Goal: Task Accomplishment & Management: Use online tool/utility

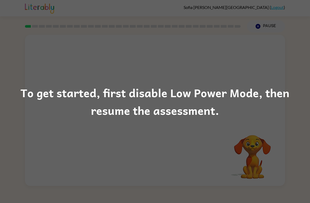
click at [256, 77] on div "To get started, first disable Low Power Mode, then resume the assessment." at bounding box center [155, 101] width 310 height 203
click at [266, 155] on div "To get started, first disable Low Power Mode, then resume the assessment." at bounding box center [155, 101] width 310 height 203
click at [268, 151] on div "To get started, first disable Low Power Mode, then resume the assessment." at bounding box center [155, 101] width 310 height 203
click at [22, 139] on div "To get started, first disable Low Power Mode, then resume the assessment." at bounding box center [155, 101] width 310 height 203
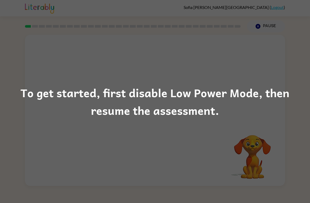
click at [19, 133] on div "To get started, first disable Low Power Mode, then resume the assessment." at bounding box center [155, 101] width 310 height 203
click at [279, 112] on div "To get started, first disable Low Power Mode, then resume the assessment." at bounding box center [155, 102] width 310 height 36
click at [289, 122] on div "To get started, first disable Low Power Mode, then resume the assessment." at bounding box center [155, 101] width 310 height 203
click at [285, 119] on div "To get started, first disable Low Power Mode, then resume the assessment." at bounding box center [155, 101] width 310 height 203
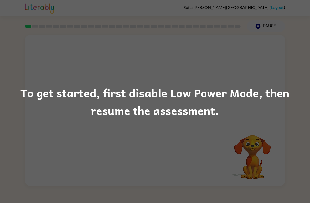
click at [223, 115] on div "To get started, first disable Low Power Mode, then resume the assessment." at bounding box center [155, 102] width 310 height 36
click at [280, 91] on div "To get started, first disable Low Power Mode, then resume the assessment." at bounding box center [155, 102] width 310 height 36
click at [282, 90] on div "To get started, first disable Low Power Mode, then resume the assessment." at bounding box center [155, 102] width 310 height 36
click at [272, 113] on div "To get started, first disable Low Power Mode, then resume the assessment." at bounding box center [155, 102] width 310 height 36
click at [271, 121] on div "To get started, first disable Low Power Mode, then resume the assessment." at bounding box center [155, 101] width 310 height 203
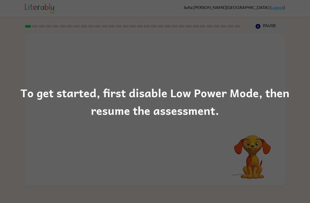
click at [290, 120] on div "To get started, first disable Low Power Mode, then resume the assessment." at bounding box center [155, 101] width 310 height 203
click at [262, 108] on div "To get started, first disable Low Power Mode, then resume the assessment." at bounding box center [155, 102] width 310 height 36
click at [42, 87] on div "To get started, first disable Low Power Mode, then resume the assessment." at bounding box center [155, 102] width 310 height 36
click at [275, 96] on div "To get started, first disable Low Power Mode, then resume the assessment." at bounding box center [155, 102] width 310 height 36
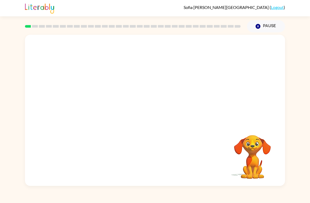
click at [142, 83] on video "Your browser must support playing .mp4 files to use Literably. Please try using…" at bounding box center [155, 79] width 260 height 89
click at [171, 100] on video "Your browser must support playing .mp4 files to use Literably. Please try using…" at bounding box center [155, 79] width 260 height 89
click at [186, 82] on video "Your browser must support playing .mp4 files to use Literably. Please try using…" at bounding box center [155, 79] width 260 height 89
click at [157, 115] on icon "button" at bounding box center [155, 112] width 9 height 9
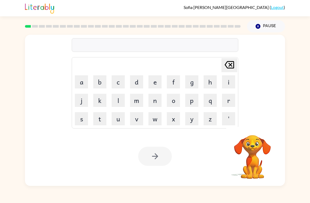
click at [101, 79] on button "b" at bounding box center [99, 81] width 13 height 13
click at [176, 102] on button "o" at bounding box center [173, 100] width 13 height 13
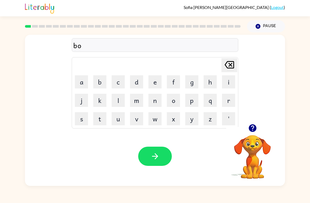
click at [85, 80] on button "a" at bounding box center [81, 81] width 13 height 13
click at [226, 105] on button "r" at bounding box center [228, 100] width 13 height 13
click at [137, 82] on button "d" at bounding box center [136, 81] width 13 height 13
click at [151, 85] on button "e" at bounding box center [155, 81] width 13 height 13
click at [228, 104] on button "r" at bounding box center [228, 100] width 13 height 13
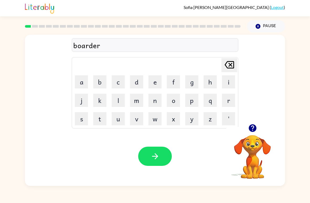
click at [164, 156] on button "button" at bounding box center [155, 155] width 34 height 19
click at [257, 123] on div at bounding box center [252, 127] width 53 height 13
click at [249, 129] on icon "button" at bounding box center [253, 128] width 8 height 8
click at [228, 101] on button "r" at bounding box center [228, 100] width 13 height 13
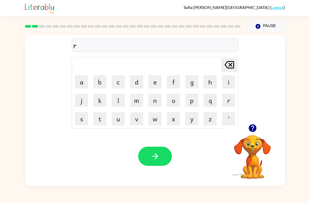
click at [177, 98] on button "o" at bounding box center [173, 100] width 13 height 13
click at [118, 118] on button "u" at bounding box center [118, 118] width 13 height 13
click at [156, 101] on button "n" at bounding box center [155, 100] width 13 height 13
click at [135, 82] on button "d" at bounding box center [136, 81] width 13 height 13
click at [163, 152] on button "button" at bounding box center [155, 155] width 34 height 19
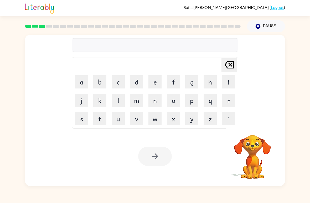
click at [136, 103] on button "m" at bounding box center [136, 100] width 13 height 13
click at [79, 82] on button "a" at bounding box center [81, 81] width 13 height 13
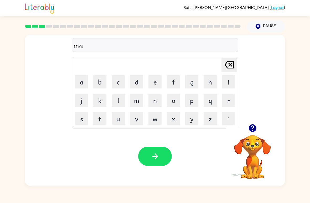
click at [119, 84] on button "c" at bounding box center [118, 81] width 13 height 13
click at [209, 79] on button "h" at bounding box center [210, 81] width 13 height 13
click at [224, 83] on button "i" at bounding box center [228, 81] width 13 height 13
click at [155, 101] on button "n" at bounding box center [155, 100] width 13 height 13
click at [153, 82] on button "e" at bounding box center [155, 81] width 13 height 13
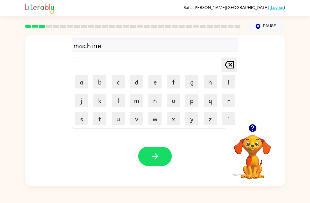
click at [163, 154] on button "button" at bounding box center [155, 155] width 34 height 19
click at [249, 129] on icon "button" at bounding box center [253, 128] width 8 height 8
click at [95, 123] on button "t" at bounding box center [99, 118] width 13 height 13
click at [225, 102] on button "r" at bounding box center [228, 100] width 13 height 13
click at [81, 87] on button "a" at bounding box center [81, 81] width 13 height 13
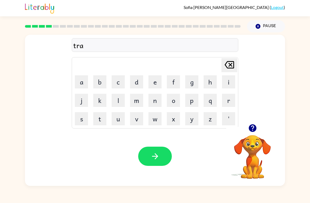
click at [230, 82] on button "i" at bounding box center [228, 81] width 13 height 13
click at [160, 98] on button "n" at bounding box center [155, 100] width 13 height 13
click at [160, 157] on button "button" at bounding box center [155, 155] width 34 height 19
click at [248, 123] on button "button" at bounding box center [252, 127] width 13 height 13
click at [135, 82] on button "d" at bounding box center [136, 81] width 13 height 13
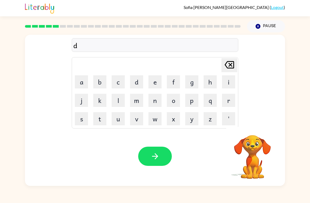
click at [151, 83] on button "e" at bounding box center [155, 81] width 13 height 13
click at [174, 84] on button "f" at bounding box center [173, 81] width 13 height 13
click at [147, 83] on td "e" at bounding box center [155, 82] width 18 height 18
click at [156, 84] on button "e" at bounding box center [155, 81] width 13 height 13
click at [158, 105] on button "n" at bounding box center [155, 100] width 13 height 13
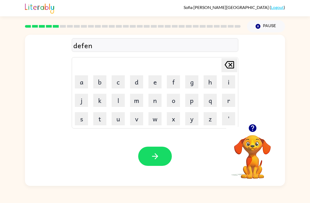
click at [84, 118] on button "s" at bounding box center [81, 118] width 13 height 13
click at [157, 84] on button "e" at bounding box center [155, 81] width 13 height 13
click at [138, 116] on button "v" at bounding box center [136, 118] width 13 height 13
click at [151, 82] on button "e" at bounding box center [155, 81] width 13 height 13
click at [160, 157] on button "button" at bounding box center [155, 155] width 34 height 19
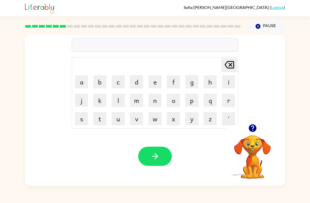
click at [255, 128] on icon "button" at bounding box center [253, 128] width 8 height 8
click at [138, 118] on button "v" at bounding box center [136, 118] width 13 height 13
click at [83, 86] on button "a" at bounding box center [81, 81] width 13 height 13
click at [254, 129] on icon "button" at bounding box center [253, 128] width 8 height 8
click at [124, 82] on button "c" at bounding box center [118, 81] width 13 height 13
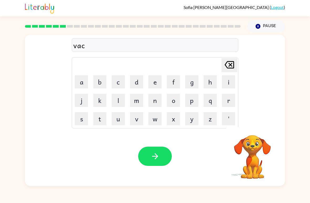
click at [96, 124] on button "t" at bounding box center [99, 118] width 13 height 13
click at [226, 78] on button "i" at bounding box center [228, 81] width 13 height 13
click at [170, 101] on button "o" at bounding box center [173, 100] width 13 height 13
click at [157, 105] on button "n" at bounding box center [155, 100] width 13 height 13
click at [232, 66] on icon at bounding box center [229, 64] width 9 height 7
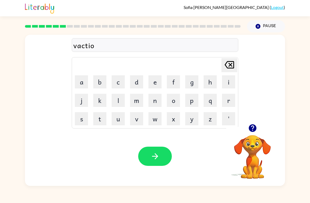
click at [232, 66] on icon at bounding box center [229, 64] width 9 height 7
click at [225, 65] on icon "[PERSON_NAME] last character input" at bounding box center [229, 64] width 13 height 13
click at [226, 67] on icon at bounding box center [229, 64] width 9 height 7
click at [117, 82] on button "c" at bounding box center [118, 81] width 13 height 13
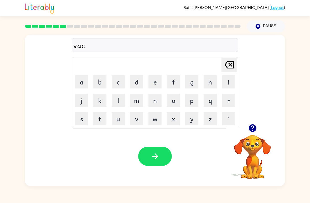
click at [80, 82] on button "a" at bounding box center [81, 81] width 13 height 13
click at [101, 122] on button "t" at bounding box center [99, 118] width 13 height 13
click at [232, 85] on button "i" at bounding box center [228, 81] width 13 height 13
click at [178, 103] on button "o" at bounding box center [173, 100] width 13 height 13
click at [153, 98] on button "n" at bounding box center [155, 100] width 13 height 13
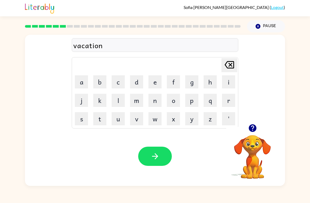
click at [155, 160] on icon "button" at bounding box center [155, 155] width 9 height 9
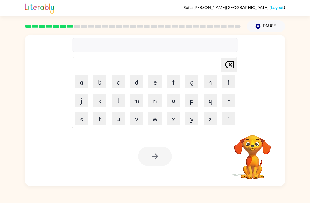
click at [260, 135] on video "Your browser must support playing .mp4 files to use Literably. Please try using…" at bounding box center [252, 153] width 53 height 53
click at [280, 140] on div "Your browser must support playing .mp4 files to use Literably. Please try using…" at bounding box center [155, 155] width 260 height 59
click at [253, 116] on div "[PERSON_NAME] last character input a b c d e f g h i j k l m n o p q r s t u v …" at bounding box center [155, 79] width 260 height 89
click at [246, 130] on button "button" at bounding box center [252, 127] width 13 height 13
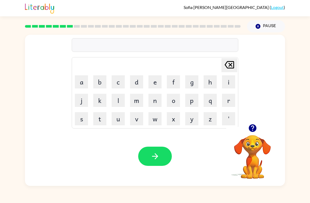
click at [191, 104] on button "p" at bounding box center [191, 100] width 13 height 13
click at [114, 115] on button "u" at bounding box center [118, 118] width 13 height 13
click at [141, 83] on button "d" at bounding box center [136, 81] width 13 height 13
click at [140, 82] on button "d" at bounding box center [136, 81] width 13 height 13
click at [120, 103] on button "l" at bounding box center [118, 100] width 13 height 13
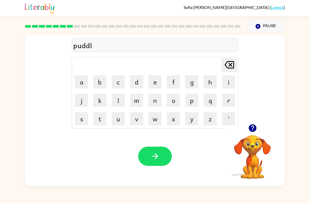
click at [154, 82] on button "e" at bounding box center [155, 81] width 13 height 13
click at [157, 156] on icon "button" at bounding box center [155, 156] width 6 height 6
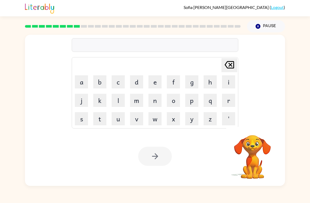
click at [133, 99] on button "m" at bounding box center [136, 100] width 13 height 13
click at [227, 86] on button "i" at bounding box center [228, 81] width 13 height 13
click at [119, 88] on button "c" at bounding box center [118, 81] width 13 height 13
click at [228, 65] on icon "[PERSON_NAME] last character input" at bounding box center [229, 64] width 13 height 13
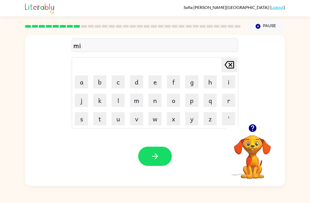
click at [256, 124] on icon "button" at bounding box center [252, 127] width 9 height 9
click at [257, 123] on div at bounding box center [252, 127] width 53 height 13
click at [252, 130] on icon "button" at bounding box center [253, 128] width 8 height 8
click at [228, 100] on button "r" at bounding box center [228, 100] width 13 height 13
click at [232, 83] on button "i" at bounding box center [228, 81] width 13 height 13
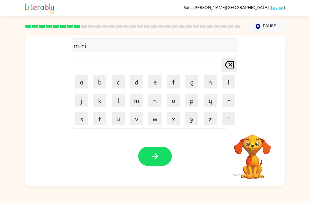
click at [112, 85] on button "c" at bounding box center [118, 81] width 13 height 13
click at [112, 100] on button "l" at bounding box center [118, 100] width 13 height 13
click at [150, 85] on button "e" at bounding box center [155, 81] width 13 height 13
click at [154, 141] on div "Your browser must support playing .mp4 files to use Literably. Please try using…" at bounding box center [155, 155] width 260 height 59
click at [155, 154] on icon "button" at bounding box center [155, 155] width 9 height 9
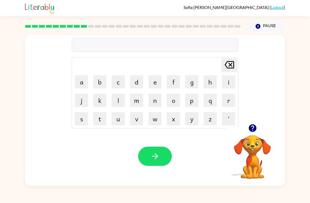
click at [252, 130] on icon "button" at bounding box center [253, 128] width 8 height 8
click at [253, 129] on icon "button" at bounding box center [253, 128] width 8 height 8
click at [138, 96] on button "m" at bounding box center [136, 100] width 13 height 13
click at [158, 84] on button "e" at bounding box center [155, 81] width 13 height 13
click at [159, 82] on button "e" at bounding box center [155, 81] width 13 height 13
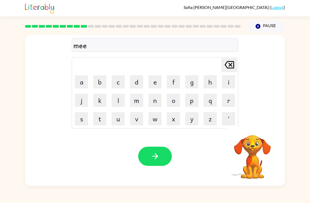
click at [102, 118] on button "t" at bounding box center [99, 118] width 13 height 13
click at [140, 105] on button "m" at bounding box center [136, 100] width 13 height 13
click at [171, 101] on button "o" at bounding box center [173, 100] width 13 height 13
click at [227, 101] on button "r" at bounding box center [228, 100] width 13 height 13
click at [156, 103] on button "n" at bounding box center [155, 100] width 13 height 13
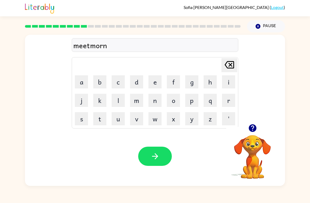
click at [227, 86] on button "i" at bounding box center [228, 81] width 13 height 13
click at [155, 102] on button "n" at bounding box center [155, 100] width 13 height 13
click at [192, 86] on button "g" at bounding box center [191, 81] width 13 height 13
click at [162, 147] on button "button" at bounding box center [155, 155] width 34 height 19
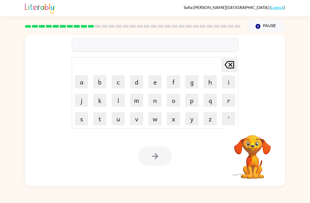
click at [133, 82] on button "d" at bounding box center [136, 81] width 13 height 13
click at [224, 84] on button "i" at bounding box center [228, 81] width 13 height 13
click at [81, 117] on button "s" at bounding box center [81, 118] width 13 height 13
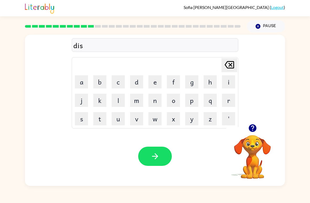
click at [101, 116] on button "t" at bounding box center [99, 118] width 13 height 13
click at [253, 131] on icon "button" at bounding box center [253, 128] width 8 height 8
click at [235, 94] on button "r" at bounding box center [228, 100] width 13 height 13
click at [123, 116] on button "u" at bounding box center [118, 118] width 13 height 13
click at [84, 122] on button "s" at bounding box center [81, 118] width 13 height 13
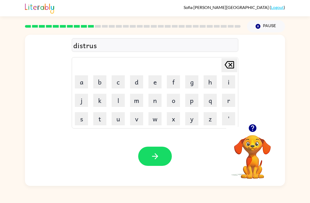
click at [101, 123] on button "t" at bounding box center [99, 118] width 13 height 13
click at [151, 158] on icon "button" at bounding box center [155, 155] width 9 height 9
click at [256, 131] on icon "button" at bounding box center [252, 127] width 9 height 9
click at [227, 104] on button "r" at bounding box center [228, 100] width 13 height 13
click at [178, 103] on button "o" at bounding box center [173, 100] width 13 height 13
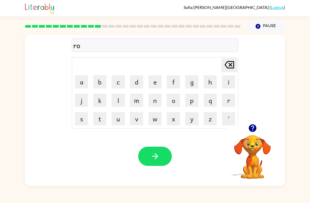
click at [123, 115] on button "u" at bounding box center [118, 118] width 13 height 13
click at [138, 85] on button "d" at bounding box center [136, 81] width 13 height 13
click at [253, 126] on icon "button" at bounding box center [252, 127] width 9 height 9
click at [170, 155] on button "button" at bounding box center [155, 155] width 34 height 19
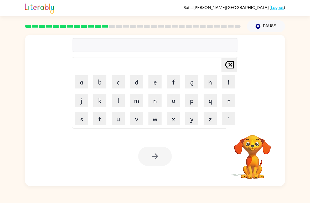
click at [122, 120] on button "u" at bounding box center [118, 118] width 13 height 13
click at [191, 100] on button "p" at bounding box center [191, 100] width 13 height 13
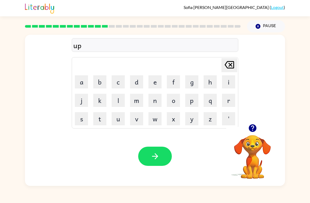
click at [186, 84] on button "g" at bounding box center [191, 81] width 13 height 13
click at [225, 103] on button "r" at bounding box center [228, 100] width 13 height 13
click at [86, 82] on button "a" at bounding box center [81, 81] width 13 height 13
click at [141, 82] on button "d" at bounding box center [136, 81] width 13 height 13
click at [157, 83] on button "e" at bounding box center [155, 81] width 13 height 13
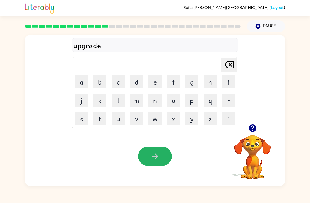
click at [155, 150] on button "button" at bounding box center [155, 155] width 34 height 19
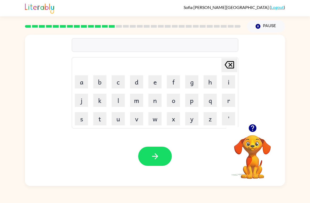
click at [251, 122] on button "button" at bounding box center [252, 127] width 13 height 13
click at [138, 104] on button "m" at bounding box center [136, 100] width 13 height 13
click at [81, 119] on button "s" at bounding box center [81, 118] width 13 height 13
click at [228, 70] on icon "[PERSON_NAME] last character input" at bounding box center [229, 64] width 13 height 13
click at [77, 81] on button "a" at bounding box center [81, 81] width 13 height 13
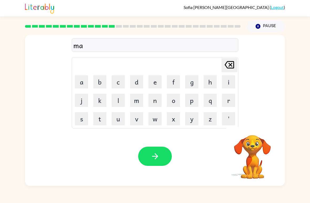
click at [251, 153] on video "Your browser must support playing .mp4 files to use Literably. Please try using…" at bounding box center [252, 153] width 53 height 53
click at [254, 142] on video "Your browser must support playing .mp4 files to use Literably. Please try using…" at bounding box center [252, 153] width 53 height 53
click at [251, 134] on button "button" at bounding box center [252, 127] width 13 height 13
click at [136, 92] on td "m" at bounding box center [137, 100] width 18 height 18
click at [134, 87] on button "d" at bounding box center [136, 81] width 13 height 13
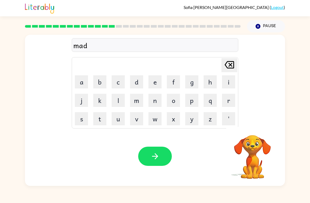
click at [153, 105] on button "n" at bounding box center [155, 100] width 13 height 13
click at [154, 84] on button "e" at bounding box center [155, 81] width 13 height 13
click at [116, 167] on div "Your browser must support playing .mp4 files to use Literably. Please try using…" at bounding box center [155, 155] width 260 height 59
click at [87, 118] on button "s" at bounding box center [81, 118] width 13 height 13
click at [155, 86] on button "e" at bounding box center [155, 81] width 13 height 13
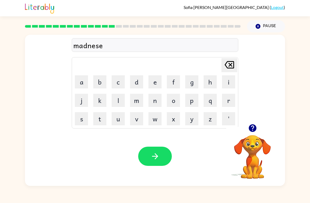
click at [154, 156] on icon "button" at bounding box center [155, 155] width 9 height 9
click at [256, 131] on icon "button" at bounding box center [252, 127] width 9 height 9
click at [106, 85] on button "b" at bounding box center [99, 81] width 13 height 13
click at [178, 104] on button "o" at bounding box center [173, 100] width 13 height 13
click at [154, 104] on button "n" at bounding box center [155, 100] width 13 height 13
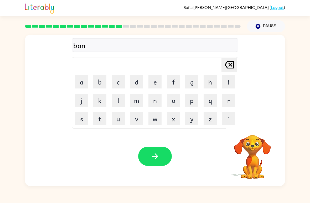
click at [123, 119] on button "u" at bounding box center [118, 118] width 13 height 13
click at [82, 117] on button "s" at bounding box center [81, 118] width 13 height 13
click at [154, 148] on button "button" at bounding box center [155, 155] width 34 height 19
click at [254, 128] on icon "button" at bounding box center [253, 128] width 8 height 8
click at [251, 130] on icon "button" at bounding box center [253, 128] width 8 height 8
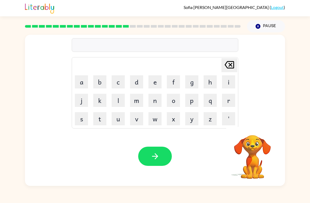
click at [82, 123] on button "s" at bounding box center [81, 118] width 13 height 13
click at [251, 128] on icon "button" at bounding box center [253, 128] width 8 height 8
click at [116, 122] on button "u" at bounding box center [118, 118] width 13 height 13
click at [170, 101] on button "o" at bounding box center [173, 100] width 13 height 13
click at [229, 100] on button "r" at bounding box center [228, 100] width 13 height 13
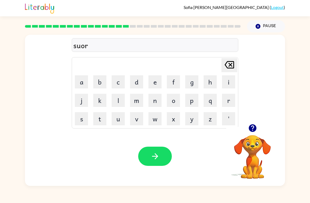
click at [136, 102] on button "m" at bounding box center [136, 100] width 13 height 13
click at [160, 156] on icon "button" at bounding box center [155, 155] width 9 height 9
click at [252, 131] on icon "button" at bounding box center [253, 128] width 8 height 8
click at [230, 102] on button "r" at bounding box center [228, 100] width 13 height 13
click at [82, 121] on button "s" at bounding box center [81, 118] width 13 height 13
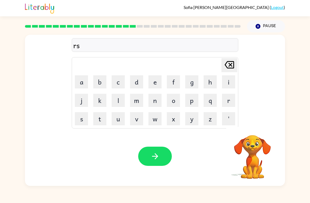
click at [228, 66] on icon "[PERSON_NAME] last character input" at bounding box center [229, 64] width 13 height 13
click at [79, 88] on button "a" at bounding box center [81, 81] width 13 height 13
click at [136, 99] on button "m" at bounding box center [136, 100] width 13 height 13
click at [160, 151] on button "button" at bounding box center [155, 155] width 34 height 19
click at [253, 126] on icon "button" at bounding box center [252, 127] width 9 height 9
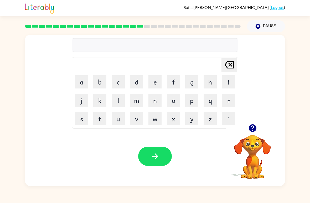
click at [250, 120] on div "[PERSON_NAME] last character input a b c d e f g h i j k l m n o p q r s t u v …" at bounding box center [155, 79] width 260 height 89
click at [261, 122] on div at bounding box center [252, 127] width 53 height 13
click at [255, 125] on icon "button" at bounding box center [253, 128] width 8 height 8
click at [100, 84] on button "b" at bounding box center [99, 81] width 13 height 13
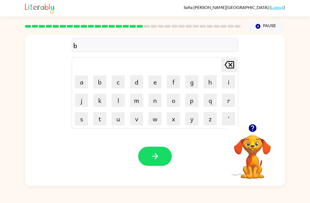
click at [256, 128] on icon "button" at bounding box center [253, 128] width 8 height 8
click at [227, 101] on button "r" at bounding box center [228, 100] width 13 height 13
click at [230, 81] on button "i" at bounding box center [228, 81] width 13 height 13
click at [157, 101] on button "n" at bounding box center [155, 100] width 13 height 13
click at [227, 66] on icon "[PERSON_NAME] last character input" at bounding box center [229, 64] width 13 height 13
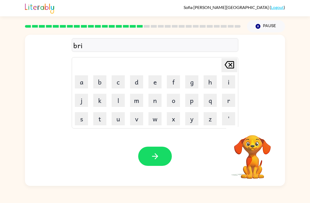
click at [138, 101] on button "m" at bounding box center [136, 100] width 13 height 13
click at [230, 82] on button "i" at bounding box center [228, 81] width 13 height 13
click at [157, 99] on button "n" at bounding box center [155, 100] width 13 height 13
click at [162, 155] on button "button" at bounding box center [155, 155] width 34 height 19
click at [258, 125] on button "button" at bounding box center [252, 127] width 13 height 13
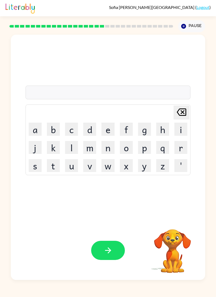
click at [182, 130] on button "i" at bounding box center [180, 129] width 13 height 13
click at [30, 162] on button "s" at bounding box center [35, 165] width 13 height 13
click at [67, 131] on button "c" at bounding box center [71, 129] width 13 height 13
click at [180, 132] on button "i" at bounding box center [180, 129] width 13 height 13
click at [106, 130] on button "e" at bounding box center [107, 129] width 13 height 13
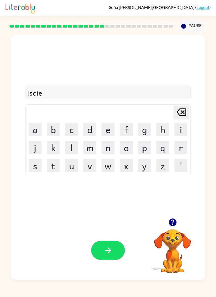
click at [35, 160] on button "s" at bounding box center [35, 165] width 13 height 13
click at [58, 163] on button "t" at bounding box center [53, 165] width 13 height 13
click at [120, 202] on button "button" at bounding box center [108, 250] width 34 height 19
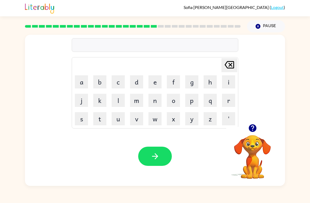
click at [91, 85] on table "[PERSON_NAME] last character input a b c d e f g h i j k l m n o p q r s t u v …" at bounding box center [155, 92] width 166 height 71
click at [82, 84] on button "a" at bounding box center [81, 81] width 13 height 13
click at [233, 101] on button "r" at bounding box center [228, 100] width 13 height 13
click at [103, 122] on button "t" at bounding box center [99, 118] width 13 height 13
click at [227, 101] on button "r" at bounding box center [228, 100] width 13 height 13
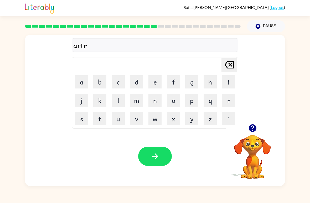
click at [157, 88] on button "e" at bounding box center [155, 81] width 13 height 13
click at [195, 115] on button "y" at bounding box center [191, 118] width 13 height 13
click at [160, 155] on button "button" at bounding box center [155, 155] width 34 height 19
click at [253, 127] on icon "button" at bounding box center [253, 128] width 8 height 8
click at [178, 81] on button "f" at bounding box center [173, 81] width 13 height 13
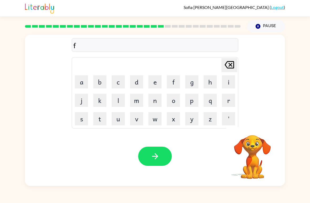
click at [171, 96] on button "o" at bounding box center [173, 100] width 13 height 13
click at [115, 99] on button "l" at bounding box center [118, 100] width 13 height 13
click at [180, 100] on button "o" at bounding box center [173, 100] width 13 height 13
click at [255, 128] on icon "button" at bounding box center [253, 128] width 8 height 8
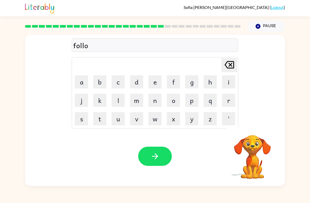
click at [164, 117] on table "[PERSON_NAME] last character input a b c d e f g h i j k l m n o p q r s t u v …" at bounding box center [155, 92] width 166 height 71
click at [158, 116] on button "w" at bounding box center [155, 118] width 13 height 13
click at [159, 84] on button "e" at bounding box center [155, 81] width 13 height 13
click at [139, 79] on button "d" at bounding box center [136, 81] width 13 height 13
click at [164, 151] on button "button" at bounding box center [155, 155] width 34 height 19
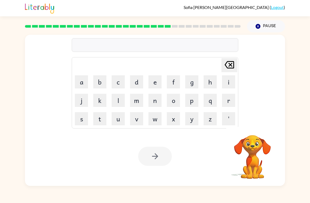
click at [81, 119] on button "s" at bounding box center [81, 118] width 13 height 13
click at [155, 81] on button "e" at bounding box center [155, 81] width 13 height 13
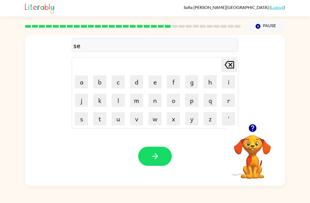
click at [258, 130] on button "button" at bounding box center [252, 127] width 13 height 13
click at [252, 135] on video "Your browser must support playing .mp4 files to use Literably. Please try using…" at bounding box center [252, 153] width 53 height 53
click at [154, 101] on button "n" at bounding box center [155, 100] width 13 height 13
click at [99, 116] on button "t" at bounding box center [99, 118] width 13 height 13
click at [225, 85] on button "i" at bounding box center [228, 81] width 13 height 13
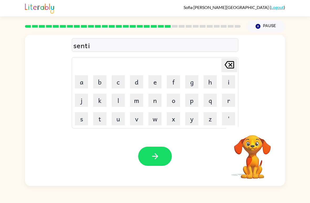
click at [195, 102] on button "p" at bounding box center [191, 100] width 13 height 13
click at [227, 83] on button "i" at bounding box center [228, 81] width 13 height 13
click at [131, 83] on button "d" at bounding box center [136, 81] width 13 height 13
click at [152, 148] on button "button" at bounding box center [155, 155] width 34 height 19
click at [81, 116] on button "s" at bounding box center [81, 118] width 13 height 13
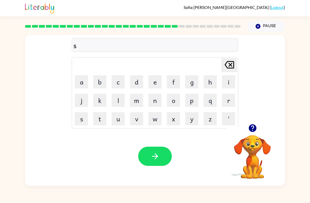
click at [178, 99] on button "o" at bounding box center [173, 100] width 13 height 13
click at [80, 119] on button "s" at bounding box center [81, 118] width 13 height 13
click at [100, 116] on button "t" at bounding box center [99, 118] width 13 height 13
click at [81, 88] on button "a" at bounding box center [81, 81] width 13 height 13
click at [227, 83] on button "i" at bounding box center [228, 81] width 13 height 13
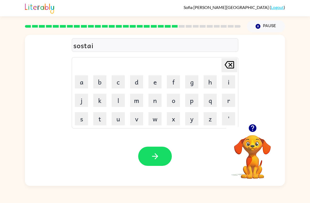
click at [147, 102] on td "n" at bounding box center [155, 100] width 18 height 18
click at [157, 106] on button "n" at bounding box center [155, 100] width 13 height 13
click at [161, 152] on button "button" at bounding box center [155, 155] width 34 height 19
click at [258, 130] on button "button" at bounding box center [252, 127] width 13 height 13
click at [257, 130] on video "Your browser must support playing .mp4 files to use Literably. Please try using…" at bounding box center [252, 153] width 53 height 53
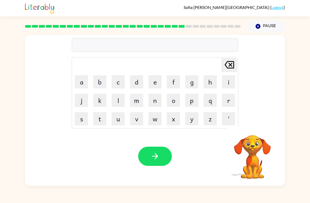
click at [173, 78] on button "f" at bounding box center [173, 81] width 13 height 13
click at [179, 96] on button "o" at bounding box center [173, 100] width 13 height 13
click at [232, 98] on button "r" at bounding box center [228, 100] width 13 height 13
click at [154, 119] on button "w" at bounding box center [155, 118] width 13 height 13
click at [85, 81] on button "a" at bounding box center [81, 81] width 13 height 13
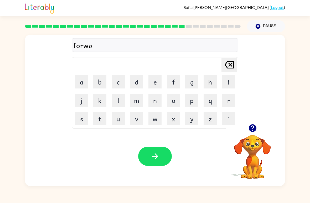
click at [230, 99] on button "r" at bounding box center [228, 100] width 13 height 13
click at [140, 78] on button "d" at bounding box center [136, 81] width 13 height 13
click at [161, 160] on button "button" at bounding box center [155, 155] width 34 height 19
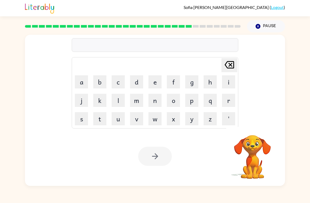
click at [227, 104] on button "r" at bounding box center [228, 100] width 13 height 13
click at [79, 85] on button "a" at bounding box center [81, 81] width 13 height 13
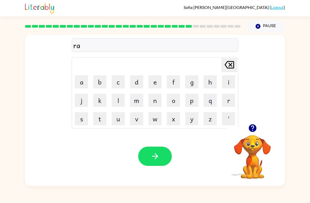
click at [125, 106] on button "l" at bounding box center [118, 100] width 13 height 13
click at [252, 126] on icon "button" at bounding box center [252, 127] width 9 height 9
click at [82, 87] on button "a" at bounding box center [81, 81] width 13 height 13
click at [99, 123] on button "t" at bounding box center [99, 118] width 13 height 13
click at [139, 80] on button "d" at bounding box center [136, 81] width 13 height 13
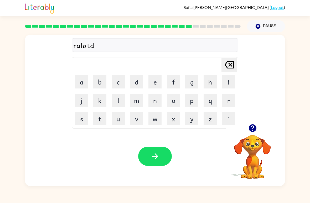
click at [228, 69] on icon "[PERSON_NAME] last character input" at bounding box center [229, 64] width 13 height 13
click at [161, 80] on button "e" at bounding box center [155, 81] width 13 height 13
click at [139, 81] on button "d" at bounding box center [136, 81] width 13 height 13
click at [253, 130] on icon "button" at bounding box center [253, 128] width 8 height 8
click at [235, 61] on icon "[PERSON_NAME] last character input" at bounding box center [229, 64] width 13 height 13
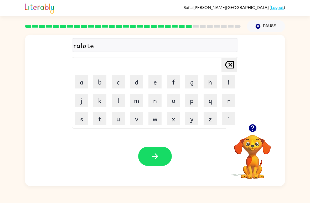
click at [234, 60] on icon "[PERSON_NAME] last character input" at bounding box center [229, 64] width 13 height 13
click at [230, 59] on icon "[PERSON_NAME] last character input" at bounding box center [229, 64] width 13 height 13
click at [230, 58] on td "[PERSON_NAME] last character input" at bounding box center [155, 65] width 165 height 14
click at [231, 64] on icon "[PERSON_NAME] last character input" at bounding box center [229, 64] width 13 height 13
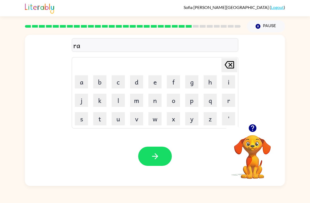
click at [232, 65] on icon "[PERSON_NAME] last character input" at bounding box center [229, 64] width 13 height 13
click at [160, 83] on button "e" at bounding box center [155, 81] width 13 height 13
click at [111, 104] on td "l" at bounding box center [118, 100] width 18 height 18
click at [114, 102] on button "l" at bounding box center [118, 100] width 13 height 13
click at [82, 80] on button "a" at bounding box center [81, 81] width 13 height 13
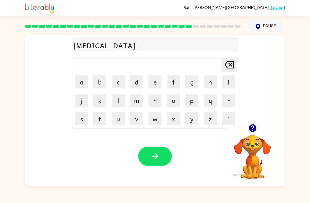
click at [96, 117] on button "t" at bounding box center [99, 118] width 13 height 13
click at [161, 85] on button "e" at bounding box center [155, 81] width 13 height 13
click at [138, 82] on button "d" at bounding box center [136, 81] width 13 height 13
click at [156, 157] on icon "button" at bounding box center [155, 155] width 9 height 9
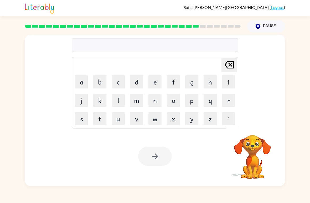
click at [253, 150] on video "Your browser must support playing .mp4 files to use Literably. Please try using…" at bounding box center [252, 153] width 53 height 53
click at [191, 82] on button "g" at bounding box center [191, 81] width 13 height 13
click at [172, 98] on button "o" at bounding box center [173, 100] width 13 height 13
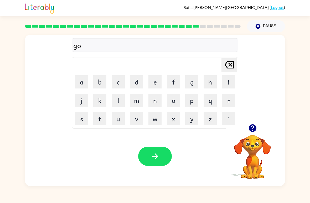
click at [248, 127] on icon "button" at bounding box center [252, 127] width 9 height 9
click at [95, 82] on button "b" at bounding box center [99, 81] width 13 height 13
click at [118, 99] on button "l" at bounding box center [118, 100] width 13 height 13
click at [225, 84] on button "i" at bounding box center [228, 81] width 13 height 13
click at [156, 99] on button "n" at bounding box center [155, 100] width 13 height 13
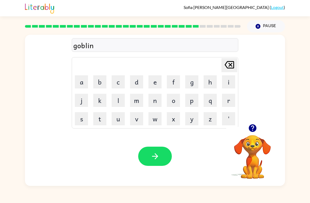
click at [154, 157] on icon "button" at bounding box center [155, 155] width 9 height 9
click at [116, 98] on button "l" at bounding box center [118, 100] width 13 height 13
click at [115, 120] on button "u" at bounding box center [118, 118] width 13 height 13
click at [134, 100] on button "m" at bounding box center [136, 100] width 13 height 13
click at [96, 82] on button "b" at bounding box center [99, 81] width 13 height 13
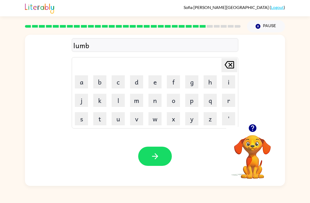
click at [156, 85] on button "e" at bounding box center [155, 81] width 13 height 13
click at [227, 105] on button "r" at bounding box center [228, 100] width 13 height 13
click at [246, 134] on div at bounding box center [252, 127] width 53 height 13
click at [258, 127] on button "button" at bounding box center [252, 127] width 13 height 13
click at [82, 86] on button "a" at bounding box center [81, 81] width 13 height 13
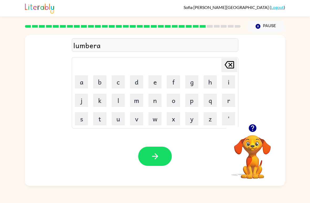
click at [118, 82] on button "c" at bounding box center [118, 81] width 13 height 13
click at [103, 99] on button "k" at bounding box center [99, 100] width 13 height 13
click at [162, 157] on button "button" at bounding box center [155, 155] width 34 height 19
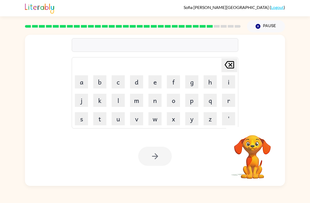
click at [73, 194] on div "[PERSON_NAME] ( Logout ) Pause Pause Delete Delete last character input a b c d…" at bounding box center [155, 101] width 310 height 203
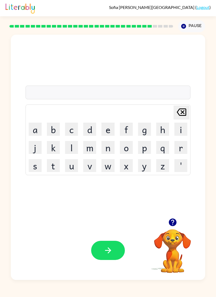
click at [175, 202] on icon "button" at bounding box center [172, 222] width 9 height 9
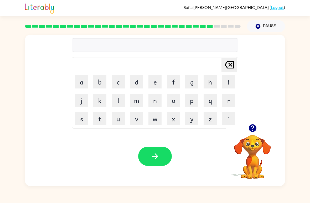
click at [121, 80] on button "c" at bounding box center [118, 81] width 13 height 13
click at [81, 86] on button "a" at bounding box center [81, 81] width 13 height 13
click at [231, 68] on icon "[PERSON_NAME] last character input" at bounding box center [229, 64] width 13 height 13
click at [256, 126] on icon "button" at bounding box center [252, 127] width 9 height 9
click at [231, 87] on button "i" at bounding box center [228, 81] width 13 height 13
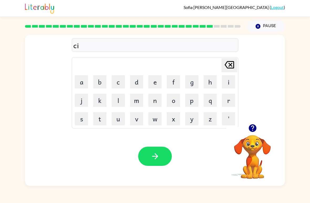
click at [227, 101] on button "r" at bounding box center [228, 100] width 13 height 13
click at [82, 119] on button "s" at bounding box center [81, 118] width 13 height 13
click at [156, 159] on icon "button" at bounding box center [155, 156] width 6 height 6
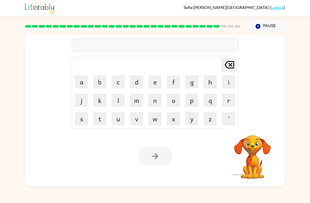
click at [251, 129] on video "Your browser must support playing .mp4 files to use Literably. Please try using…" at bounding box center [252, 153] width 53 height 53
click at [255, 127] on icon "button" at bounding box center [253, 128] width 8 height 8
click at [96, 119] on button "t" at bounding box center [99, 118] width 13 height 13
click at [212, 83] on button "h" at bounding box center [210, 81] width 13 height 13
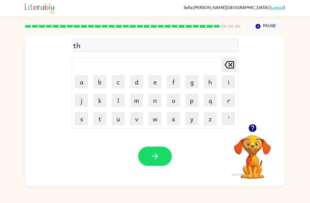
click at [227, 85] on button "i" at bounding box center [228, 81] width 13 height 13
click at [156, 102] on button "n" at bounding box center [155, 100] width 13 height 13
click at [163, 156] on button "button" at bounding box center [155, 155] width 34 height 19
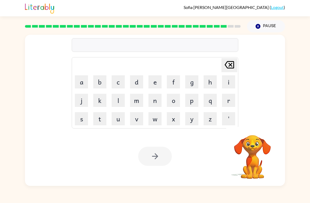
click at [254, 128] on video "Your browser must support playing .mp4 files to use Literably. Please try using…" at bounding box center [252, 153] width 53 height 53
click at [84, 130] on div "Your browser must support playing .mp4 files to use Literably. Please try using…" at bounding box center [155, 155] width 260 height 59
click at [84, 129] on div "Your browser must support playing .mp4 files to use Literably. Please try using…" at bounding box center [155, 155] width 260 height 59
click at [82, 117] on button "s" at bounding box center [81, 118] width 13 height 13
click at [226, 84] on button "i" at bounding box center [228, 81] width 13 height 13
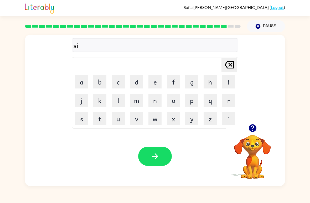
click at [140, 114] on button "v" at bounding box center [136, 118] width 13 height 13
click at [153, 86] on button "e" at bounding box center [155, 81] width 13 height 13
click at [229, 101] on button "r" at bounding box center [228, 100] width 13 height 13
click at [231, 72] on div "[PERSON_NAME] last character input" at bounding box center [229, 64] width 13 height 13
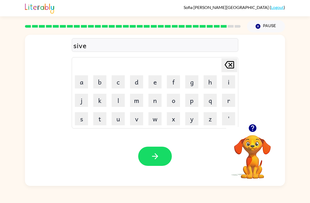
click at [225, 70] on icon "[PERSON_NAME] last character input" at bounding box center [229, 64] width 13 height 13
click at [225, 69] on icon "[PERSON_NAME] last character input" at bounding box center [229, 64] width 13 height 13
click at [227, 82] on button "i" at bounding box center [228, 81] width 13 height 13
click at [115, 101] on button "l" at bounding box center [118, 100] width 13 height 13
click at [139, 118] on button "v" at bounding box center [136, 118] width 13 height 13
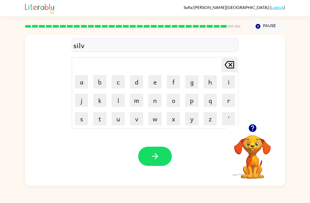
click at [156, 87] on button "e" at bounding box center [155, 81] width 13 height 13
click at [228, 101] on button "r" at bounding box center [228, 100] width 13 height 13
click at [258, 125] on button "button" at bounding box center [252, 127] width 13 height 13
click at [160, 157] on icon "button" at bounding box center [155, 155] width 9 height 9
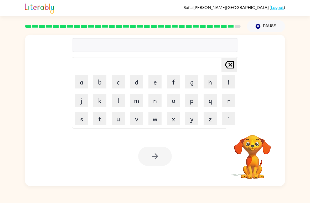
click at [115, 118] on button "u" at bounding box center [118, 118] width 13 height 13
click at [81, 88] on button "a" at bounding box center [81, 81] width 13 height 13
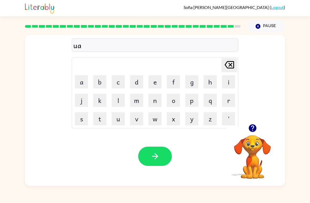
click at [172, 85] on button "f" at bounding box center [173, 81] width 13 height 13
click at [227, 101] on button "r" at bounding box center [228, 100] width 13 height 13
click at [82, 85] on button "a" at bounding box center [81, 81] width 13 height 13
click at [220, 82] on td "i" at bounding box center [229, 82] width 18 height 18
click at [225, 85] on button "i" at bounding box center [228, 81] width 13 height 13
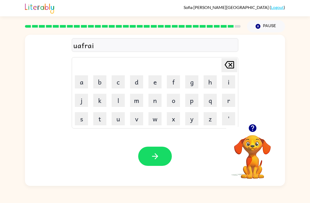
click at [137, 78] on button "d" at bounding box center [136, 81] width 13 height 13
click at [229, 68] on icon at bounding box center [229, 64] width 9 height 7
click at [230, 67] on icon at bounding box center [229, 64] width 9 height 7
click at [229, 66] on icon at bounding box center [229, 64] width 9 height 7
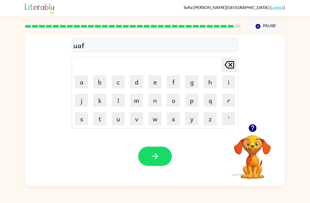
click at [232, 68] on icon at bounding box center [229, 64] width 9 height 7
click at [232, 68] on icon "[PERSON_NAME] last character input" at bounding box center [229, 64] width 13 height 13
click at [157, 98] on button "n" at bounding box center [155, 100] width 13 height 13
click at [81, 83] on button "a" at bounding box center [81, 81] width 13 height 13
click at [172, 81] on button "f" at bounding box center [173, 81] width 13 height 13
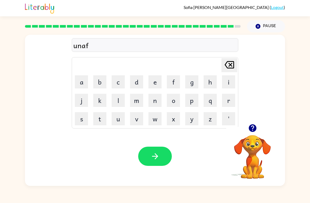
click at [231, 99] on button "r" at bounding box center [228, 100] width 13 height 13
click at [83, 84] on button "a" at bounding box center [81, 81] width 13 height 13
click at [228, 83] on button "i" at bounding box center [228, 81] width 13 height 13
click at [138, 85] on button "d" at bounding box center [136, 81] width 13 height 13
click at [159, 155] on icon "button" at bounding box center [155, 155] width 9 height 9
